Goal: Check status: Check status

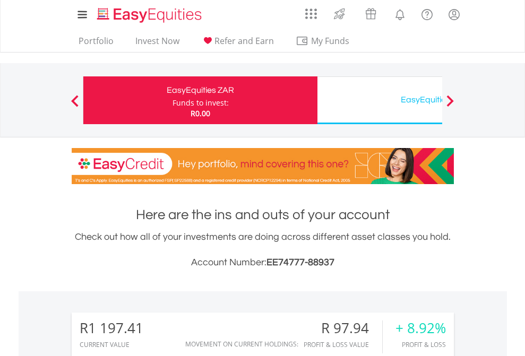
scroll to position [102, 167]
click at [172, 100] on div "Funds to invest:" at bounding box center [200, 103] width 56 height 11
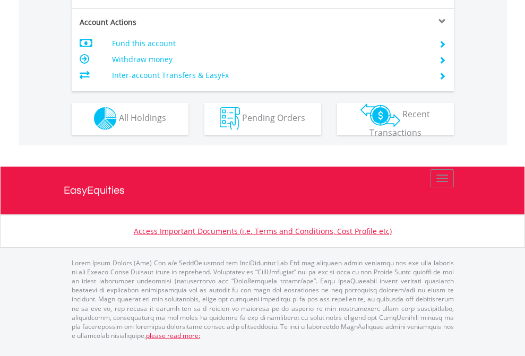
scroll to position [905, 0]
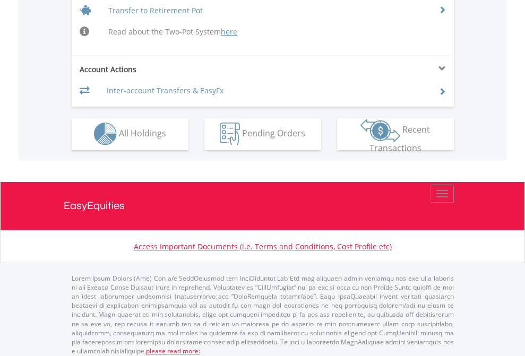
scroll to position [1039, 0]
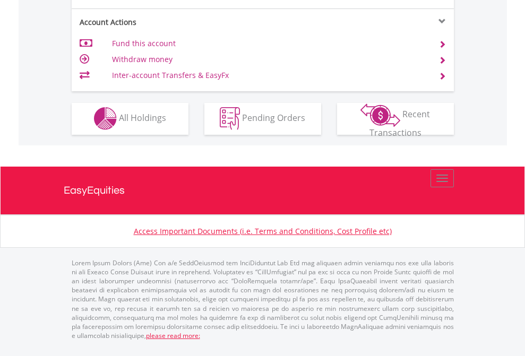
scroll to position [992, 0]
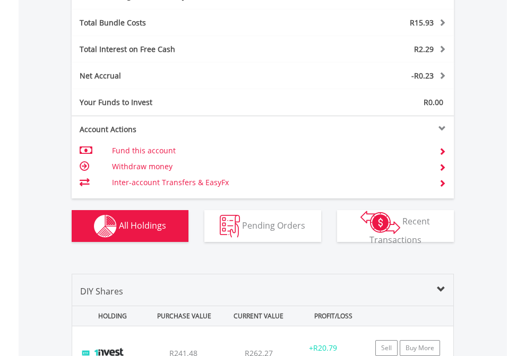
scroll to position [1265, 0]
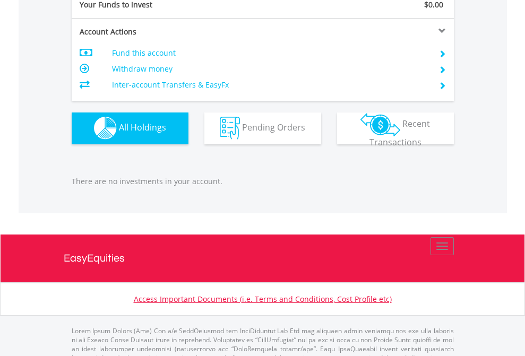
scroll to position [1051, 0]
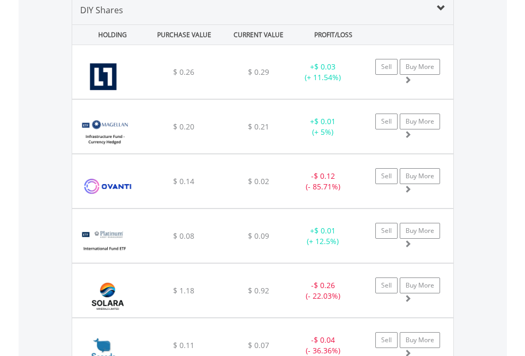
scroll to position [1026, 0]
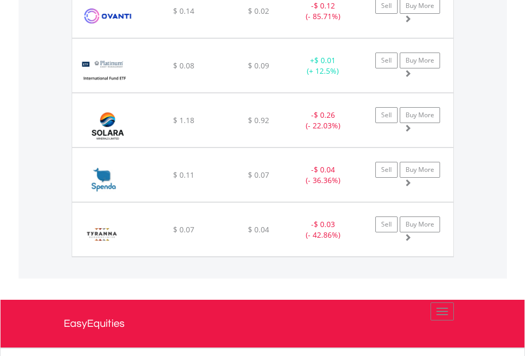
scroll to position [76, 0]
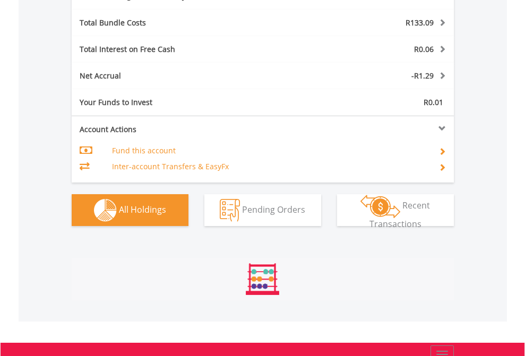
scroll to position [102, 167]
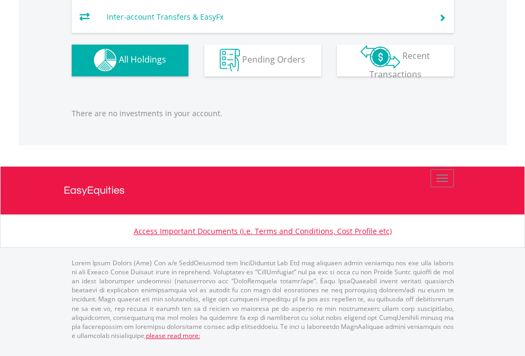
scroll to position [102, 167]
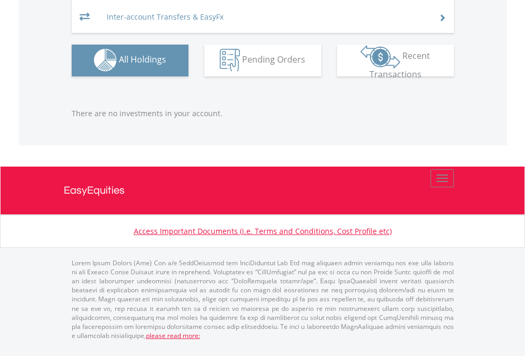
scroll to position [102, 167]
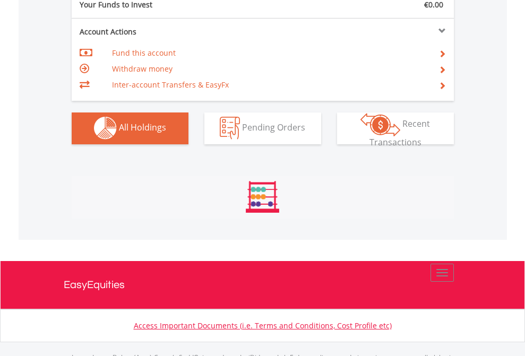
scroll to position [1051, 0]
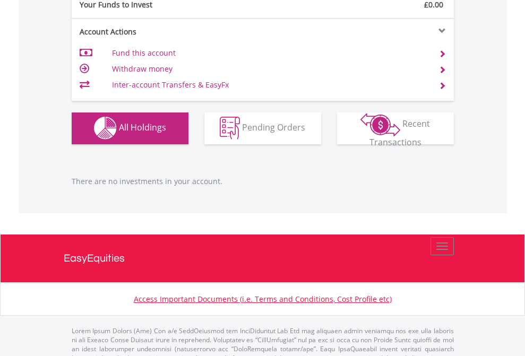
scroll to position [1051, 0]
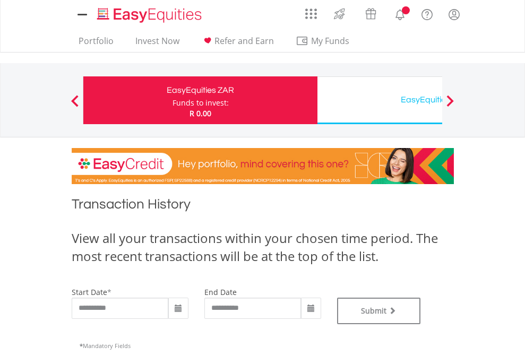
type input "**********"
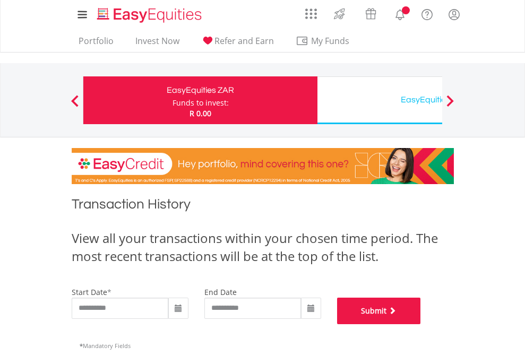
click at [421, 324] on button "Submit" at bounding box center [379, 311] width 84 height 27
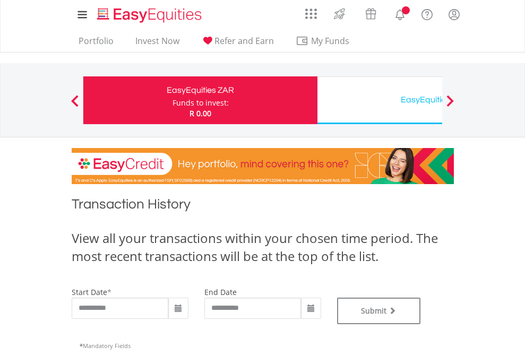
click at [379, 100] on div "EasyEquities USD" at bounding box center [434, 99] width 221 height 15
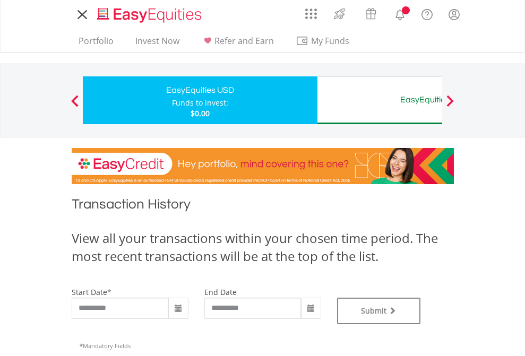
type input "**********"
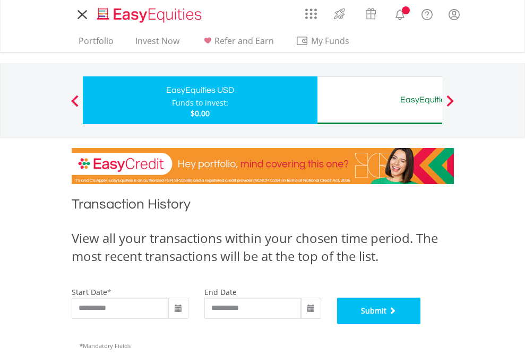
click at [421, 324] on button "Submit" at bounding box center [379, 311] width 84 height 27
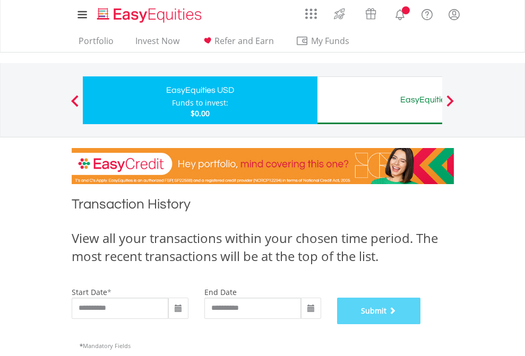
scroll to position [430, 0]
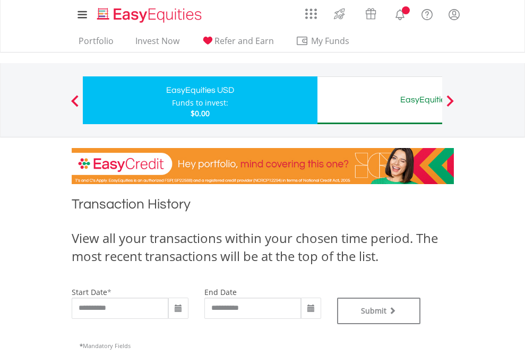
click at [379, 100] on div "EasyEquities AUD" at bounding box center [434, 99] width 221 height 15
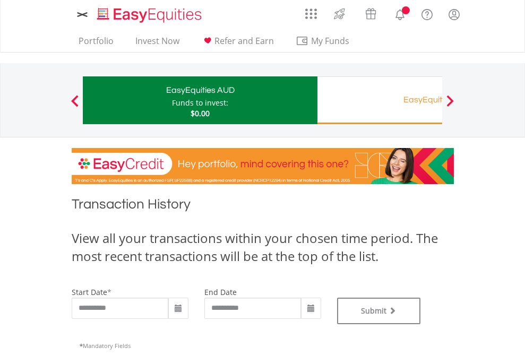
type input "**********"
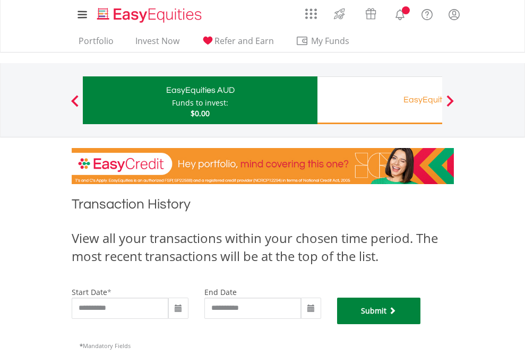
click at [421, 324] on button "Submit" at bounding box center [379, 311] width 84 height 27
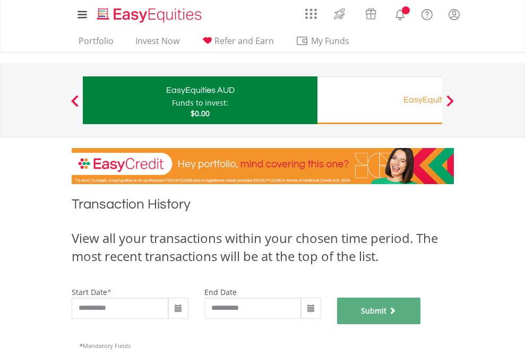
scroll to position [430, 0]
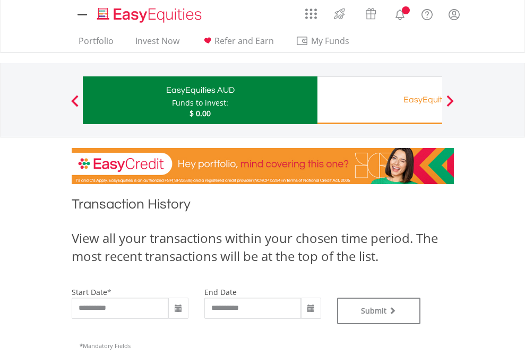
click at [379, 100] on div "EasyEquities RA" at bounding box center [434, 99] width 221 height 15
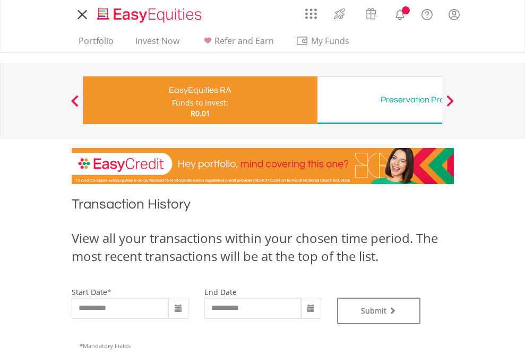
type input "**********"
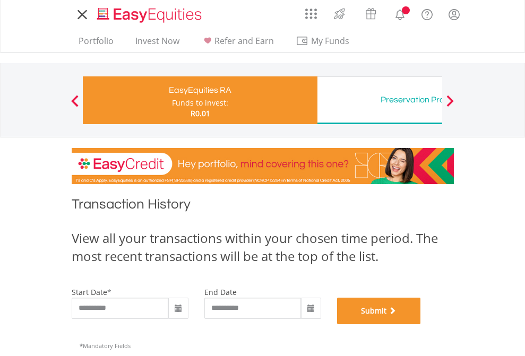
click at [421, 324] on button "Submit" at bounding box center [379, 311] width 84 height 27
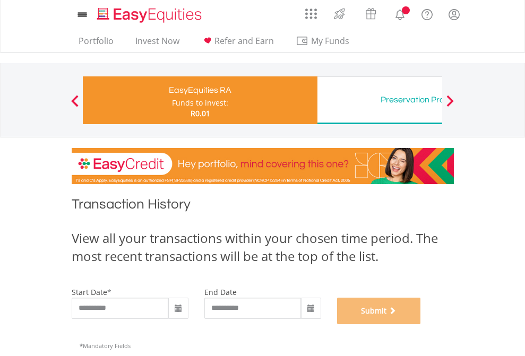
scroll to position [430, 0]
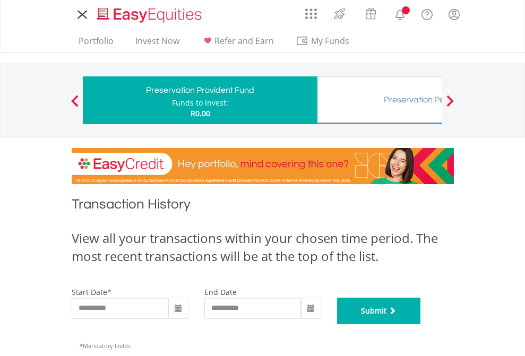
click at [421, 324] on button "Submit" at bounding box center [379, 311] width 84 height 27
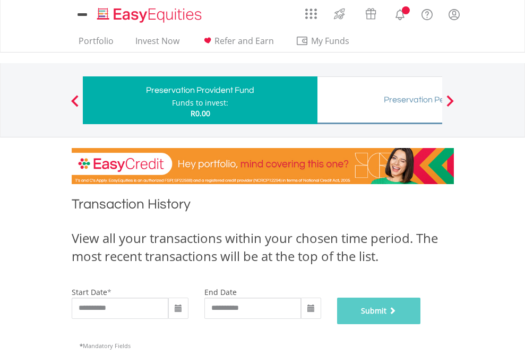
scroll to position [430, 0]
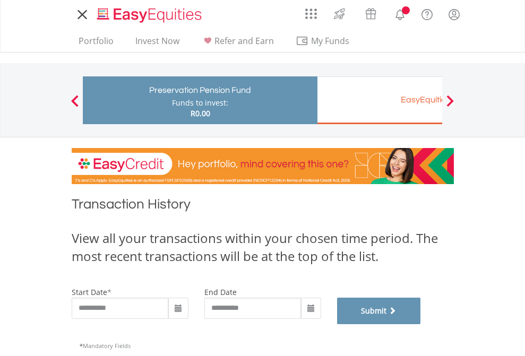
click at [421, 324] on button "Submit" at bounding box center [379, 311] width 84 height 27
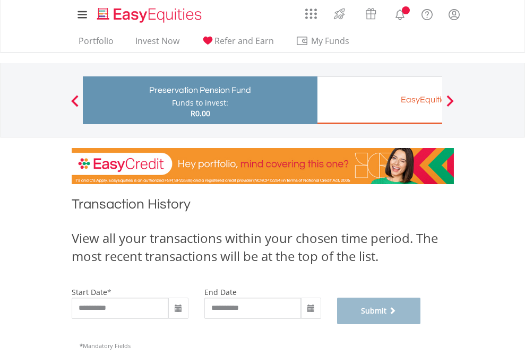
scroll to position [430, 0]
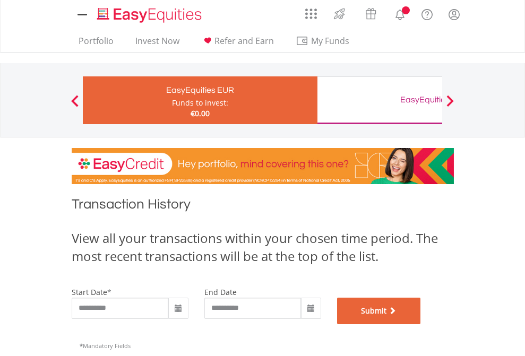
click at [421, 324] on button "Submit" at bounding box center [379, 311] width 84 height 27
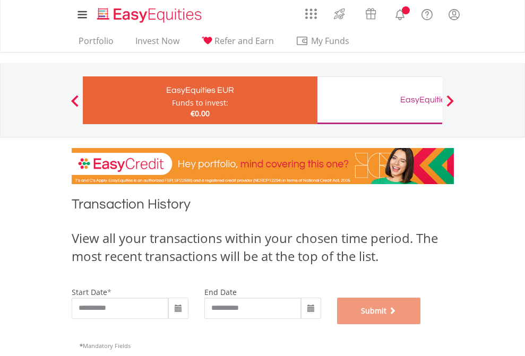
scroll to position [430, 0]
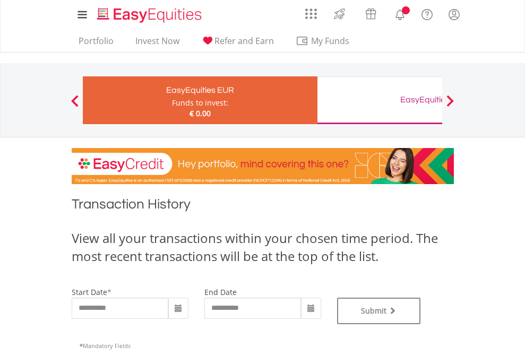
click at [379, 100] on div "EasyEquities GBP" at bounding box center [434, 99] width 221 height 15
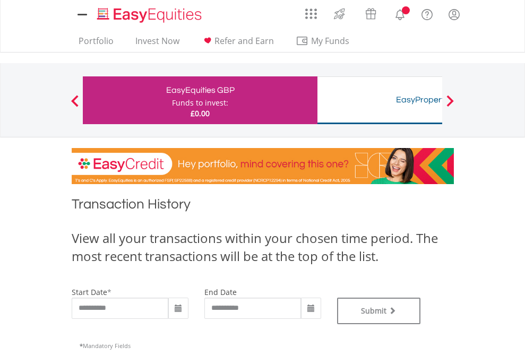
type input "**********"
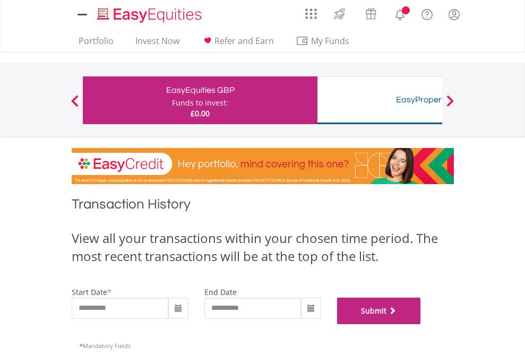
click at [421, 324] on button "Submit" at bounding box center [379, 311] width 84 height 27
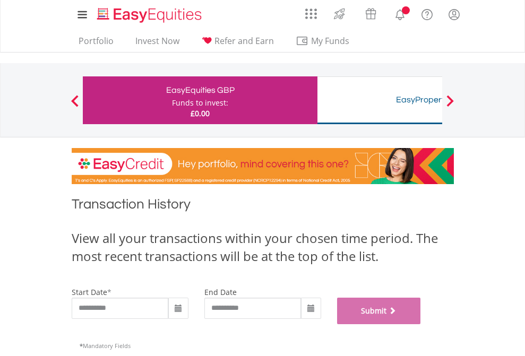
scroll to position [430, 0]
